Goal: Task Accomplishment & Management: Manage account settings

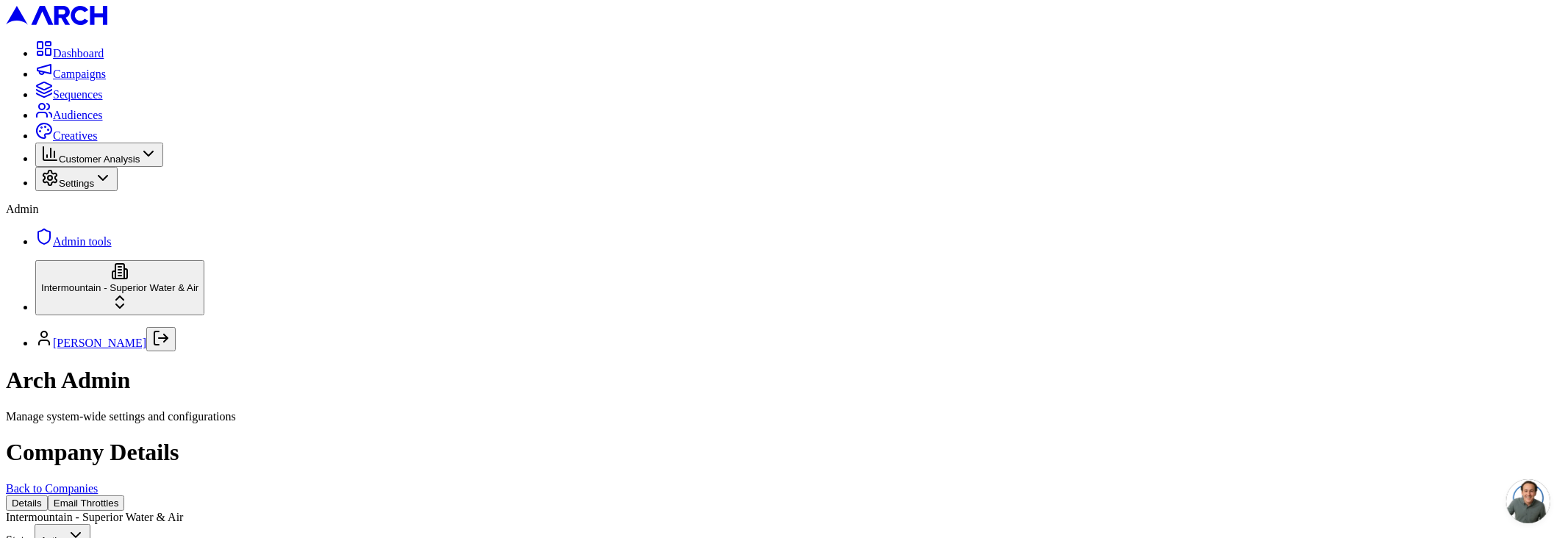
click at [125, 495] on button "Email Throttles" at bounding box center [87, 503] width 78 height 15
